Goal: Find specific page/section: Find specific page/section

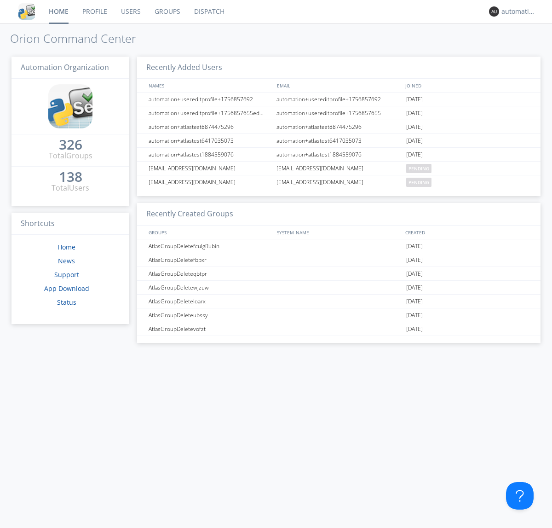
click at [209, 12] on link "Dispatch" at bounding box center [209, 11] width 44 height 23
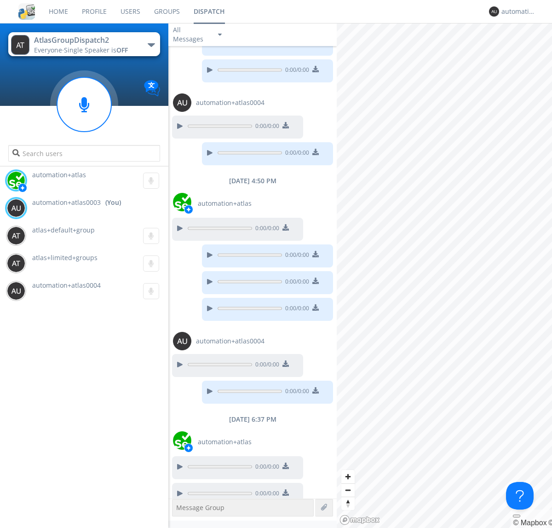
scroll to position [100, 0]
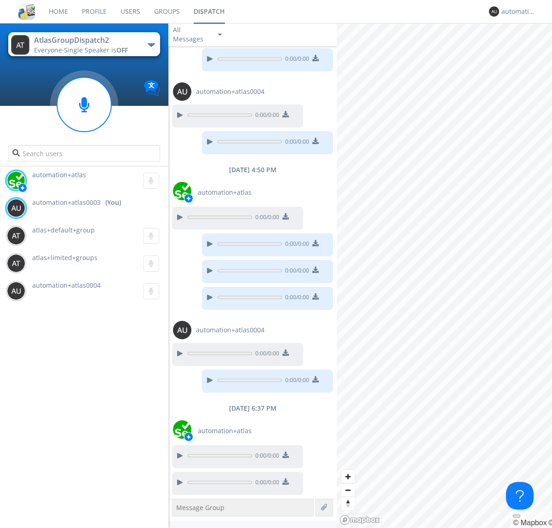
click at [151, 45] on div "button" at bounding box center [151, 45] width 7 height 4
click at [0, 0] on span "AtlasGroupDispatch" at bounding box center [0, 0] width 0 height 0
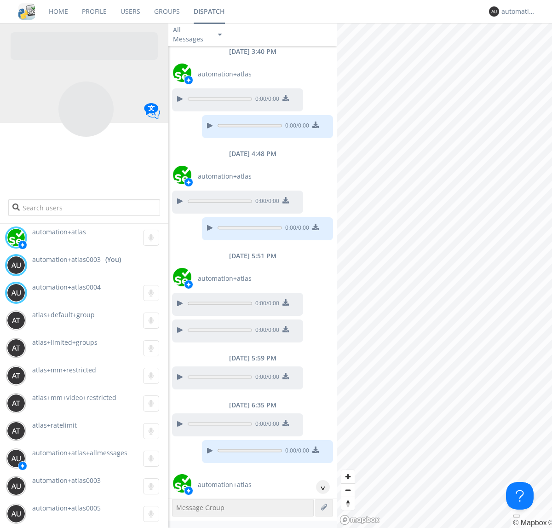
scroll to position [162, 0]
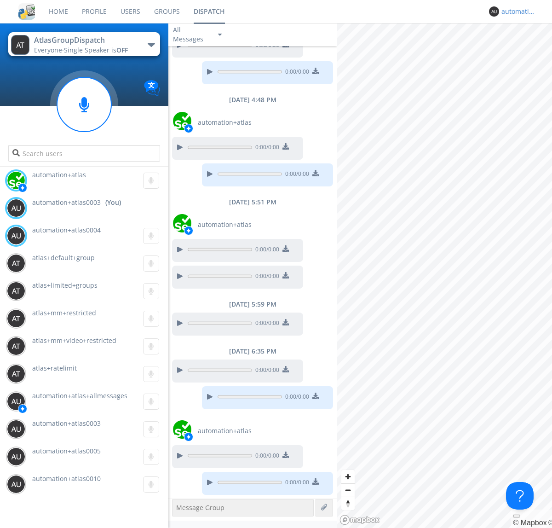
click at [516, 12] on div "automation+atlas0003" at bounding box center [519, 11] width 35 height 9
